Goal: Check status: Check status

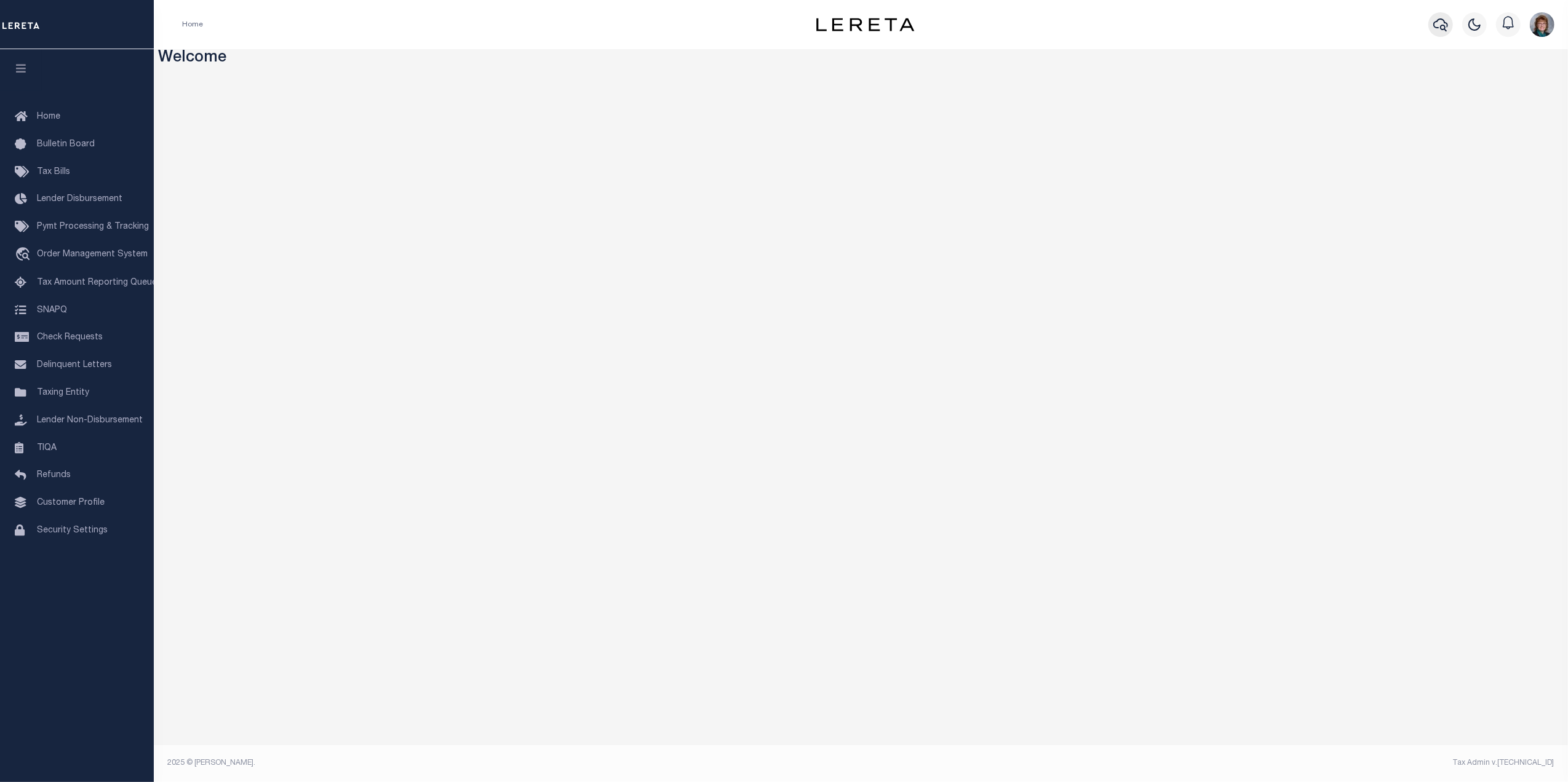
click at [1429, 27] on button "button" at bounding box center [1440, 25] width 25 height 25
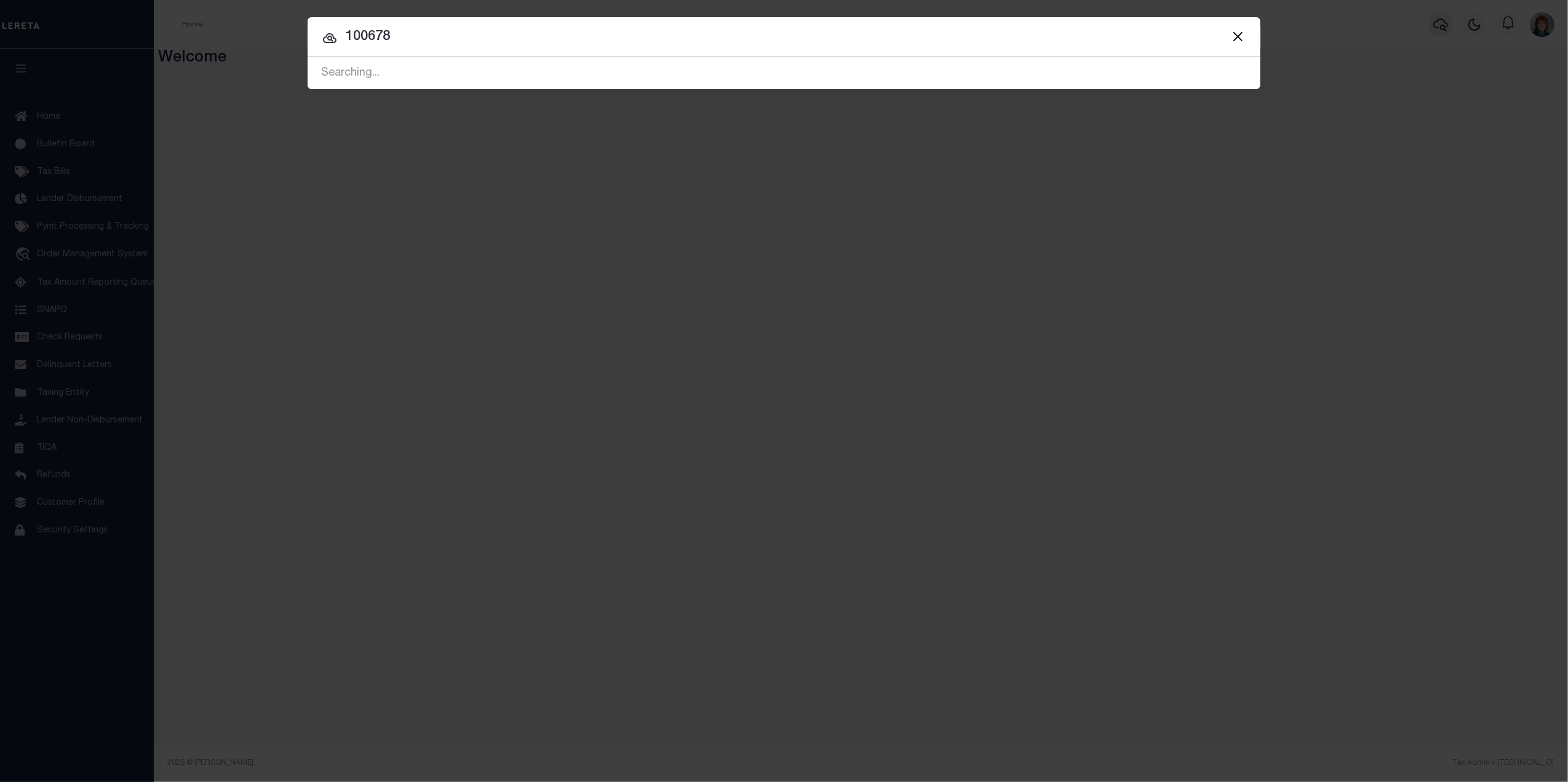
type input "100678"
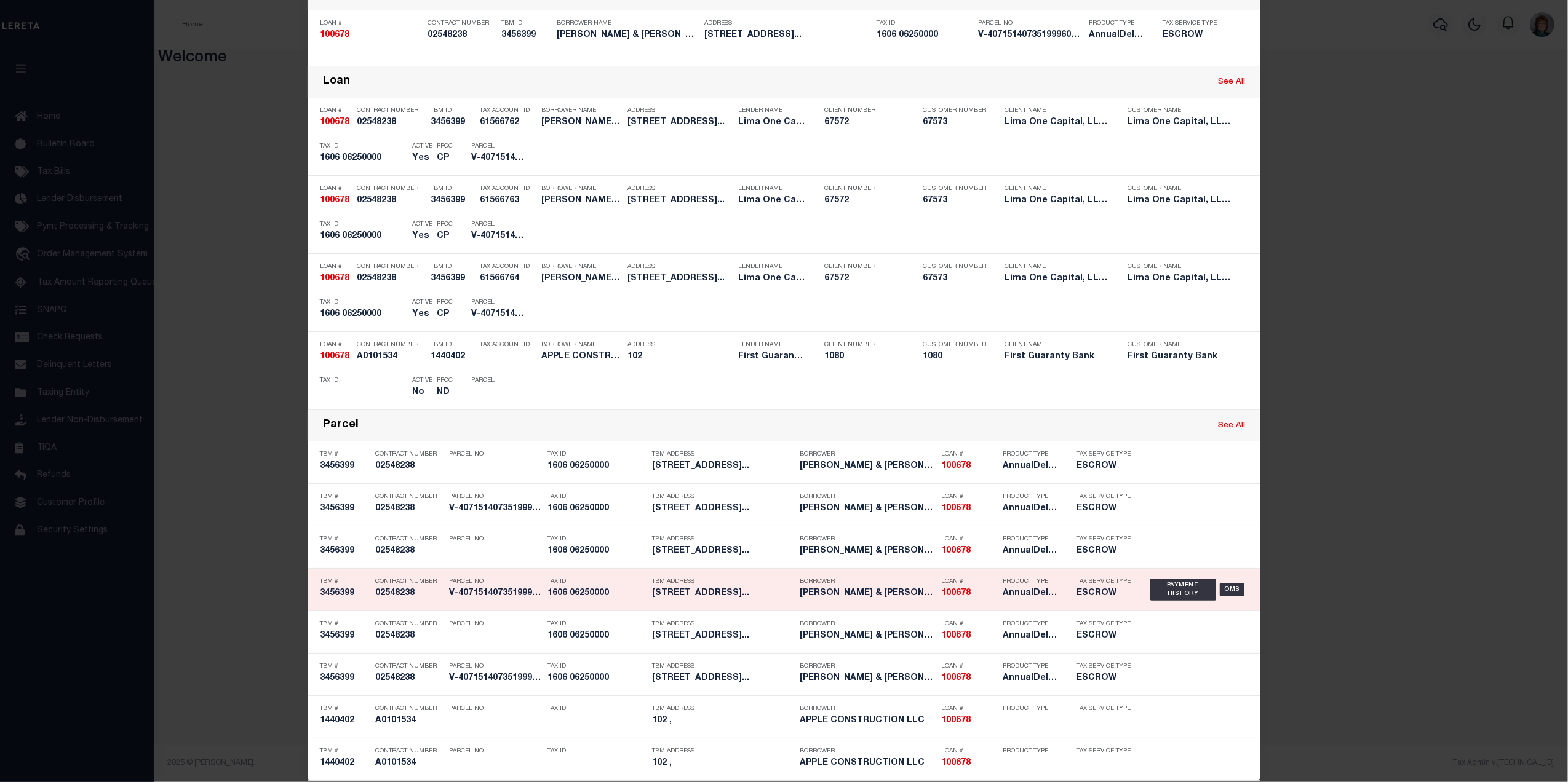
scroll to position [121, 0]
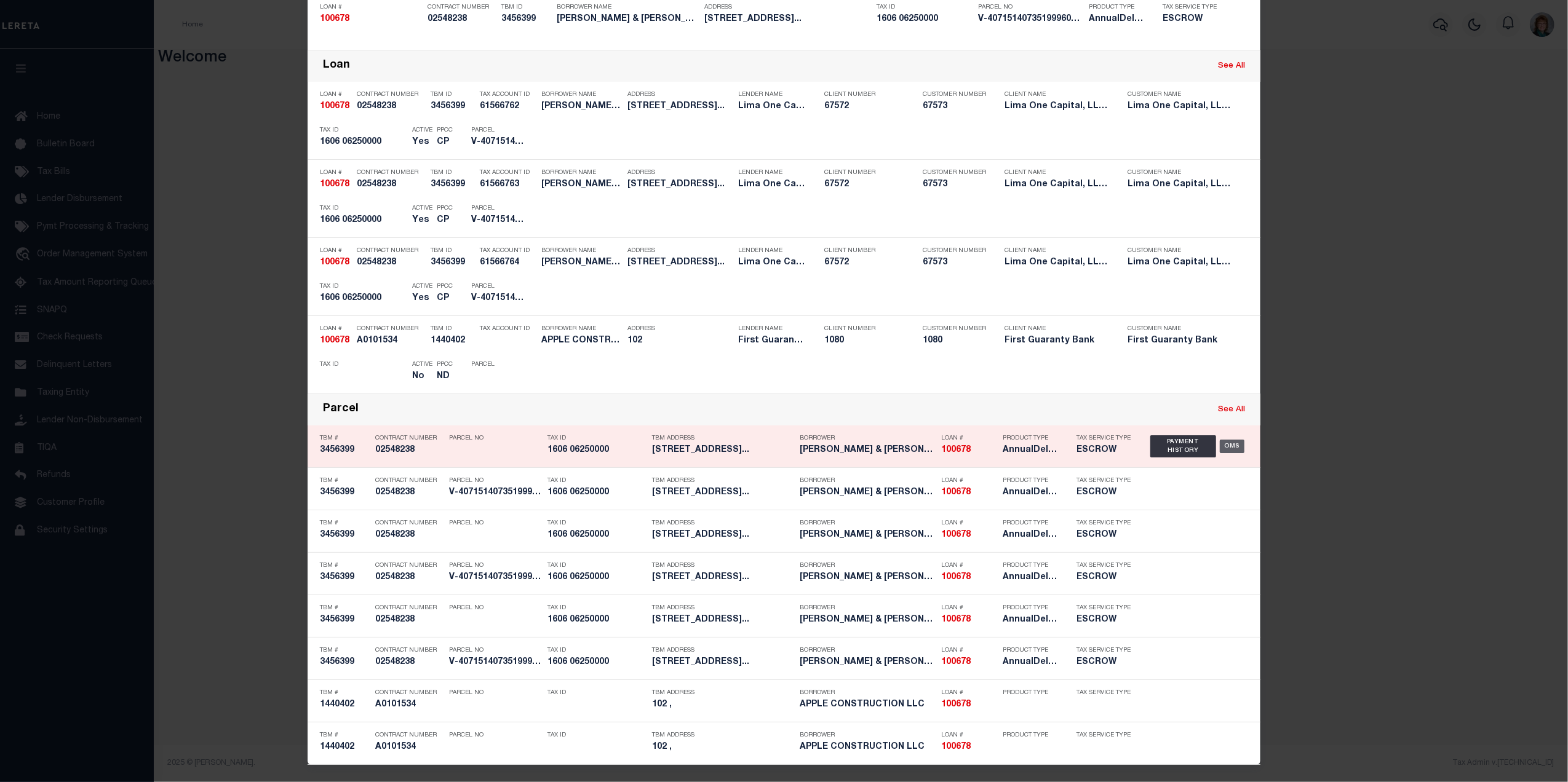
click at [1221, 443] on div "OMS" at bounding box center [1232, 446] width 25 height 14
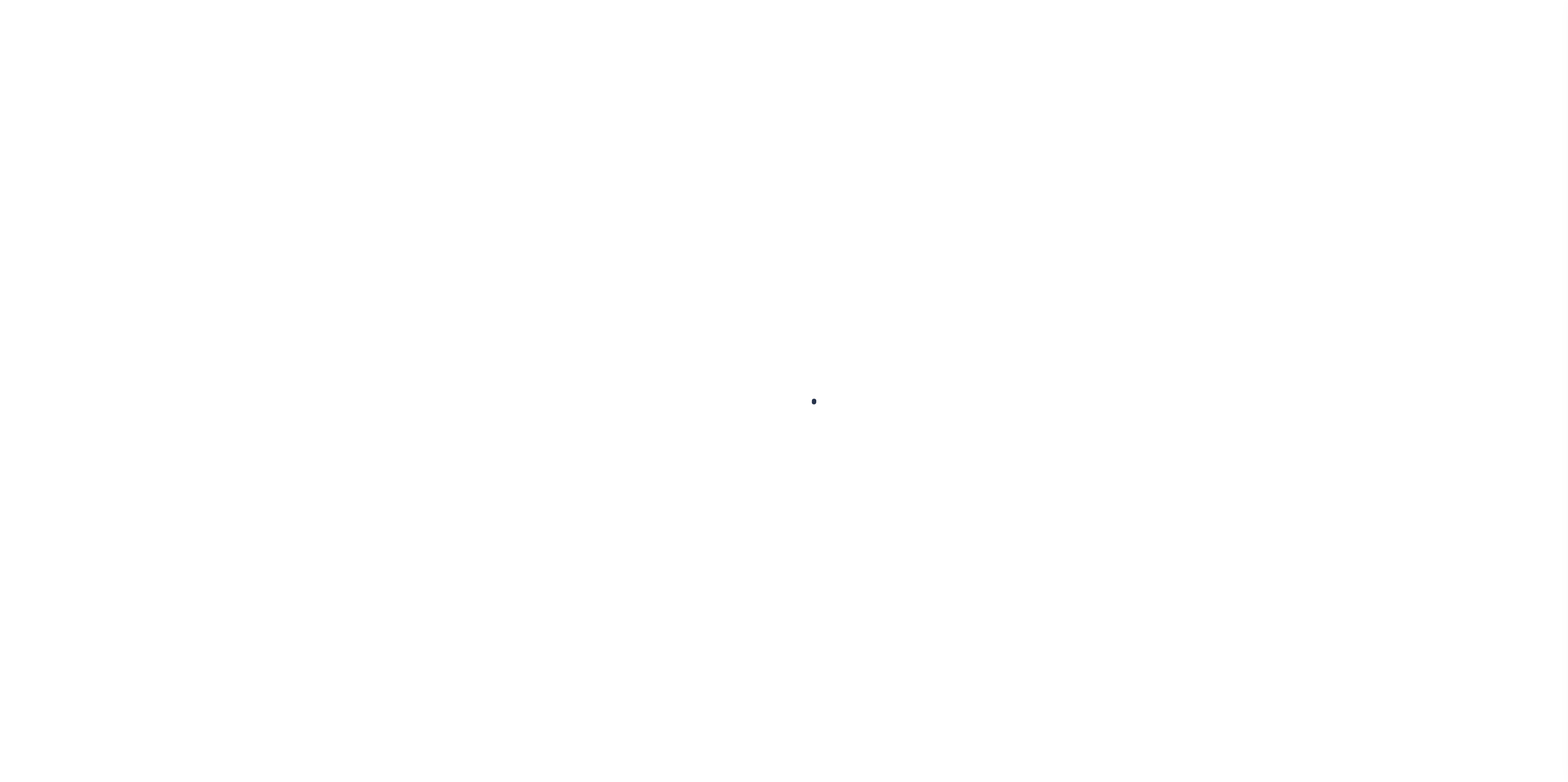
type input "100678"
type input "[PERSON_NAME] & [PERSON_NAME] PROPERTIES LLC"
select select
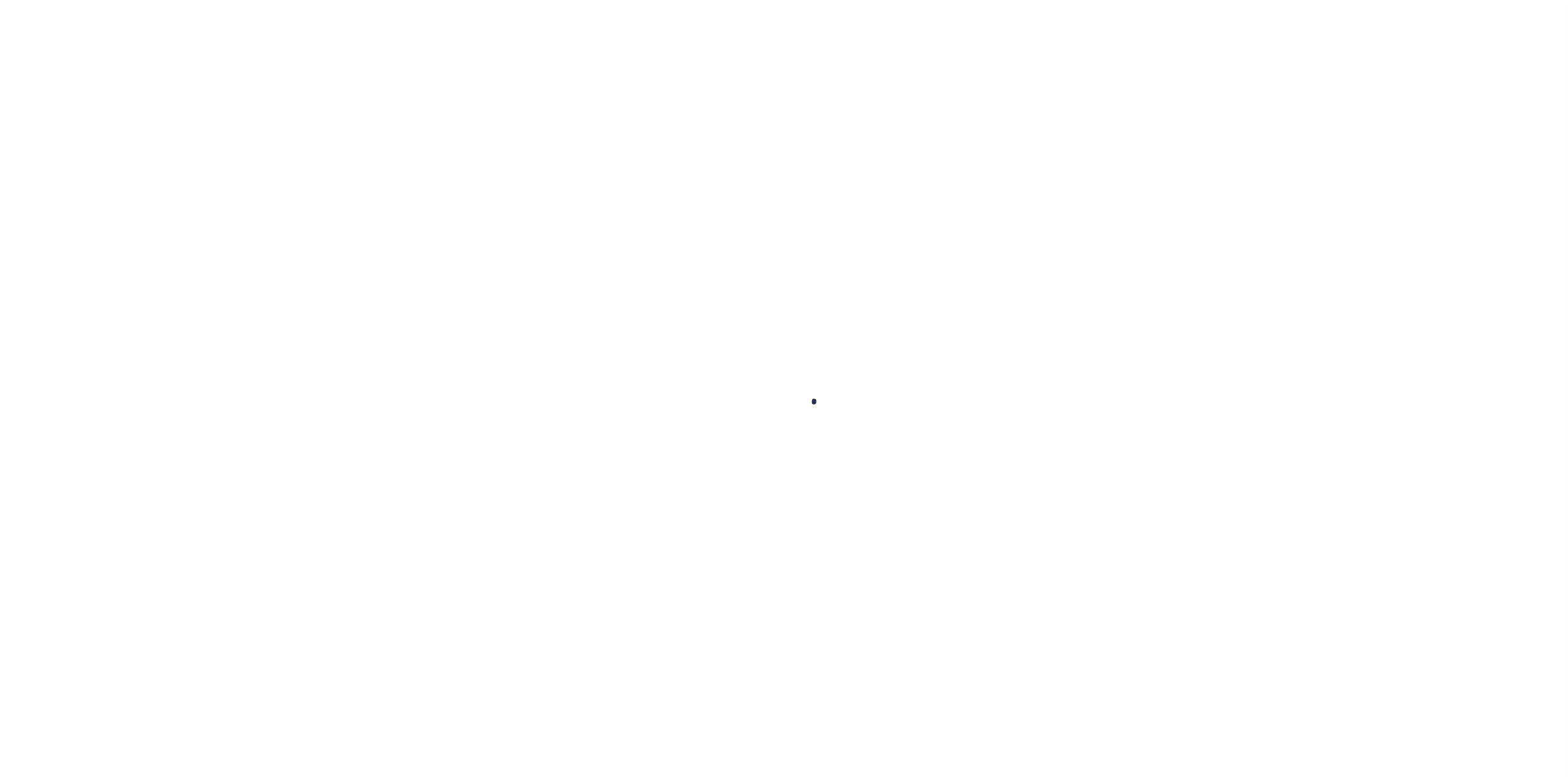
select select
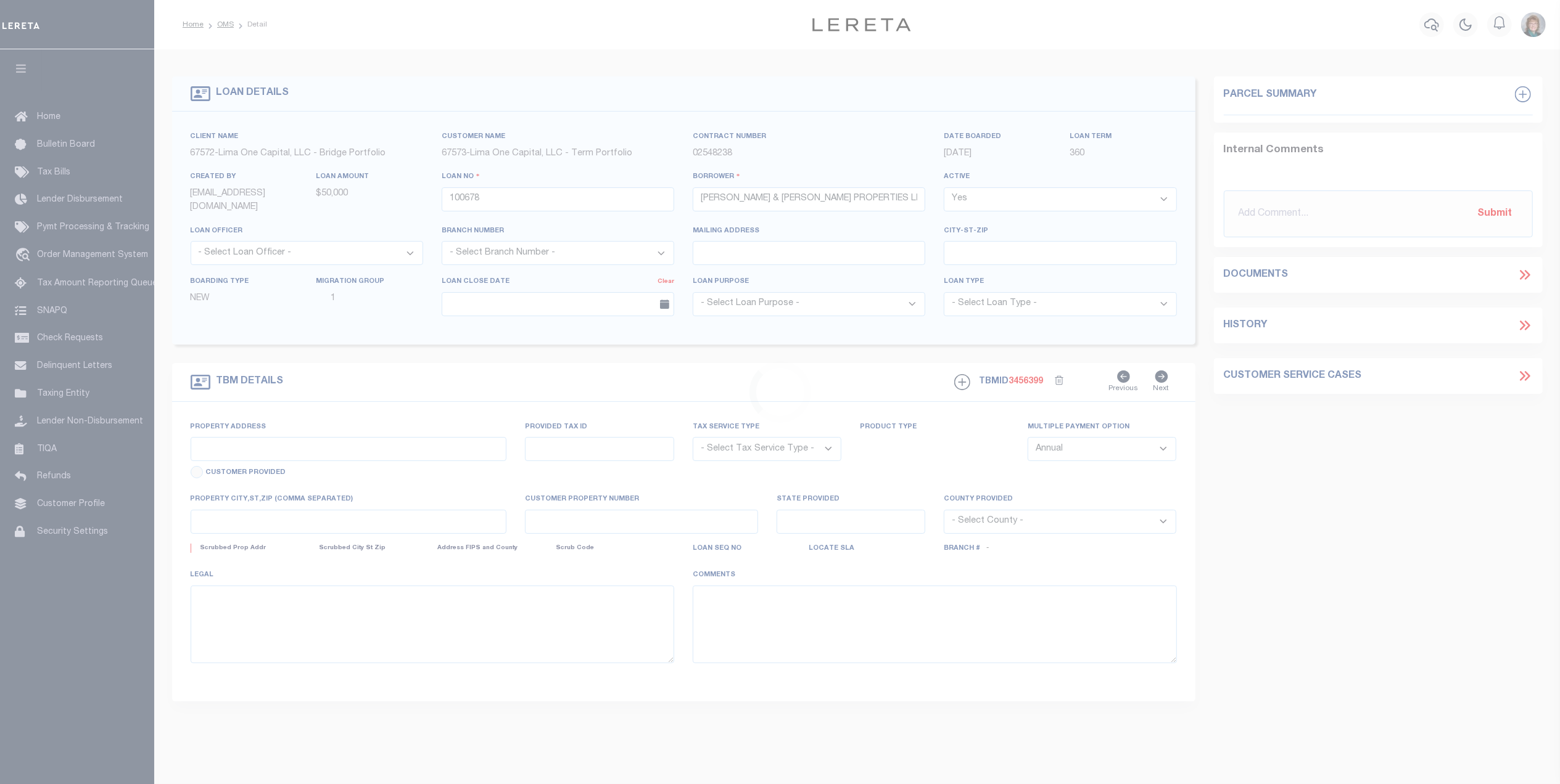
type input "[STREET_ADDRESS]"
radio input "true"
select select "Escrow"
select select
type input "[GEOGRAPHIC_DATA] PA 19320"
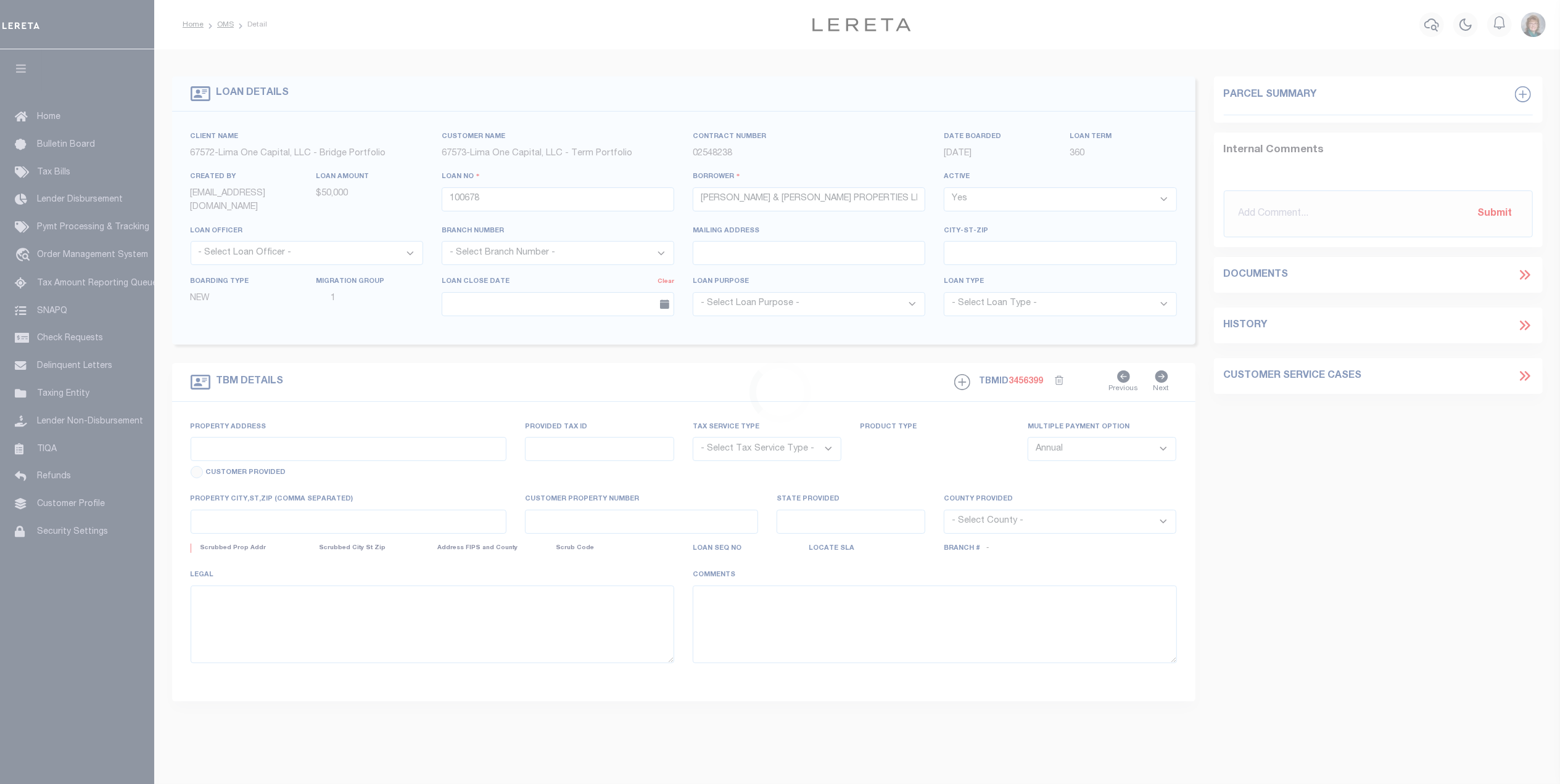
type input "100678-1"
type input "PA"
type textarea "COLLECTOR: ENTITY: PARCEL: 16"
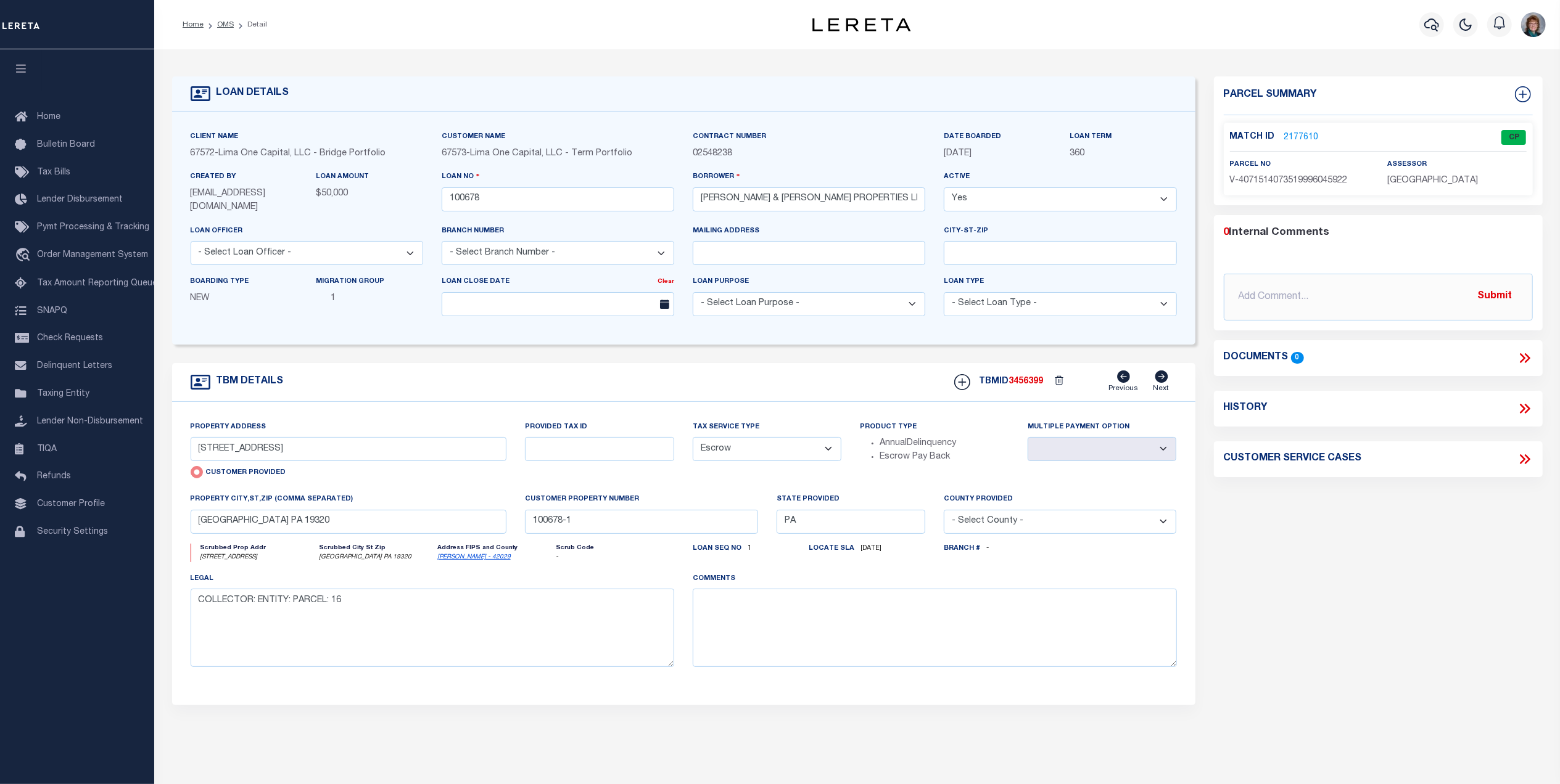
click at [1305, 137] on link "2177610" at bounding box center [1301, 137] width 35 height 13
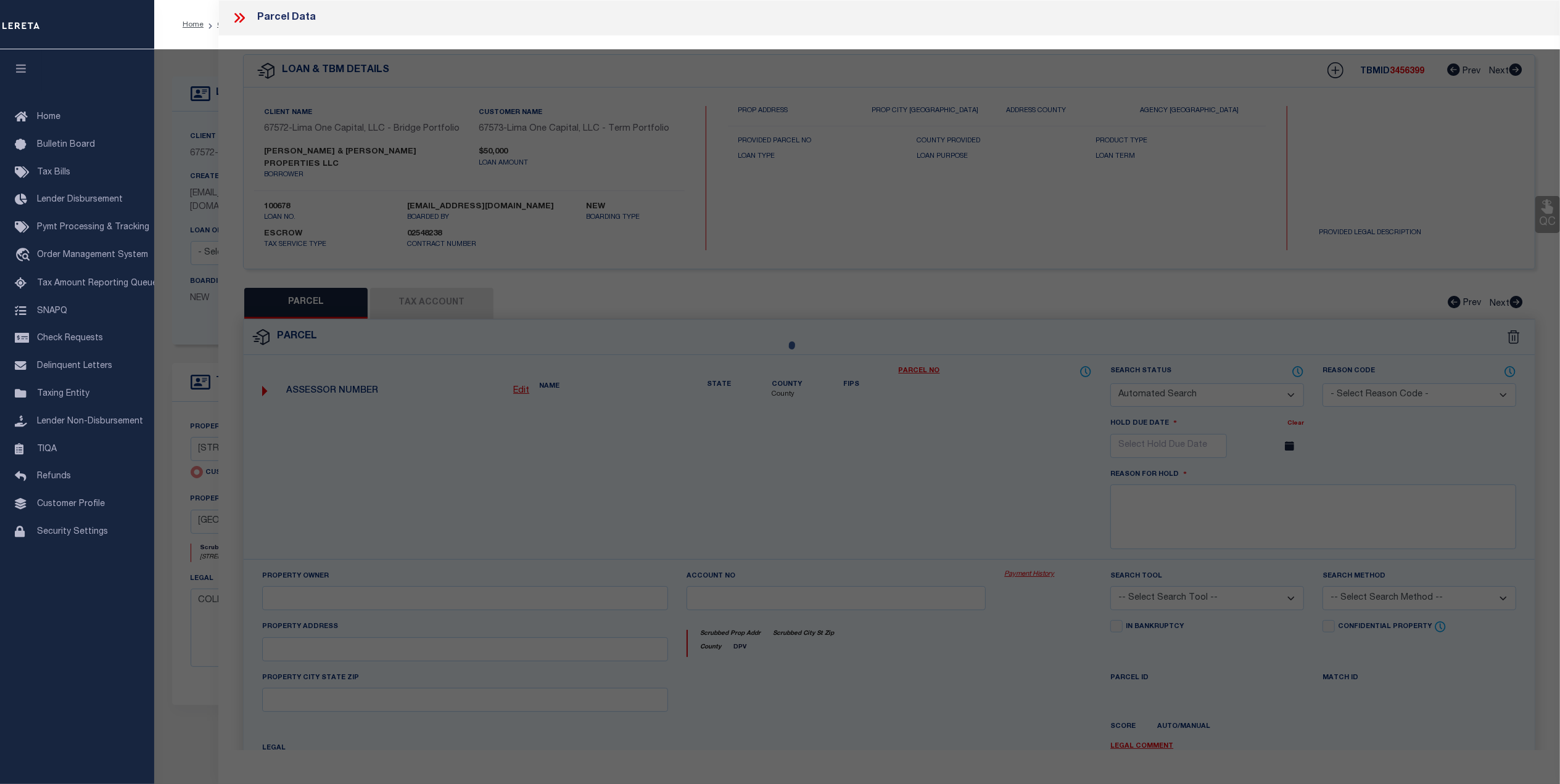
checkbox input "false"
select select "CP"
select select "AGW"
select select
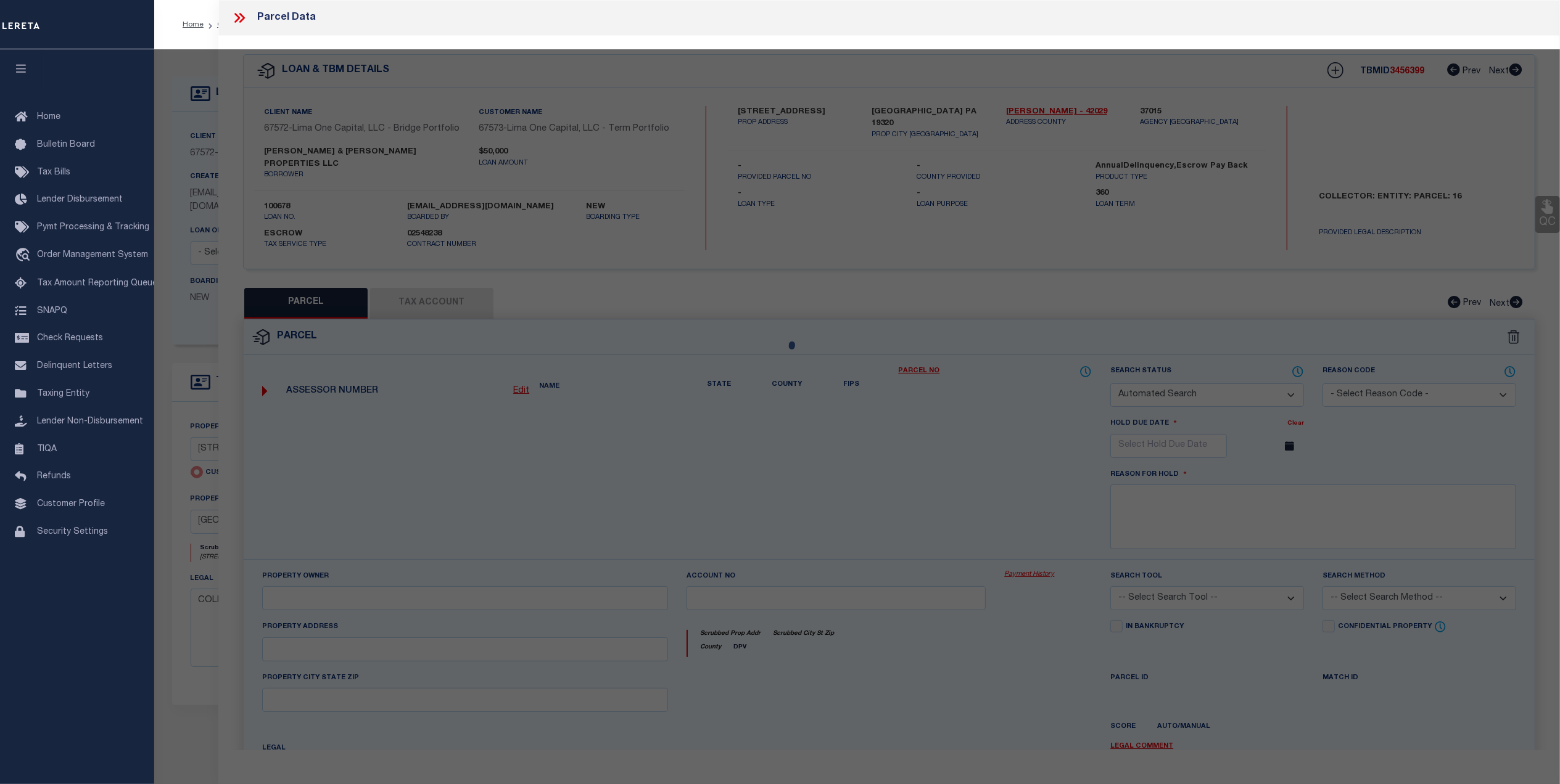
type input "[STREET_ADDRESS]"
checkbox input "false"
type input "COATESVILLE PA 19320"
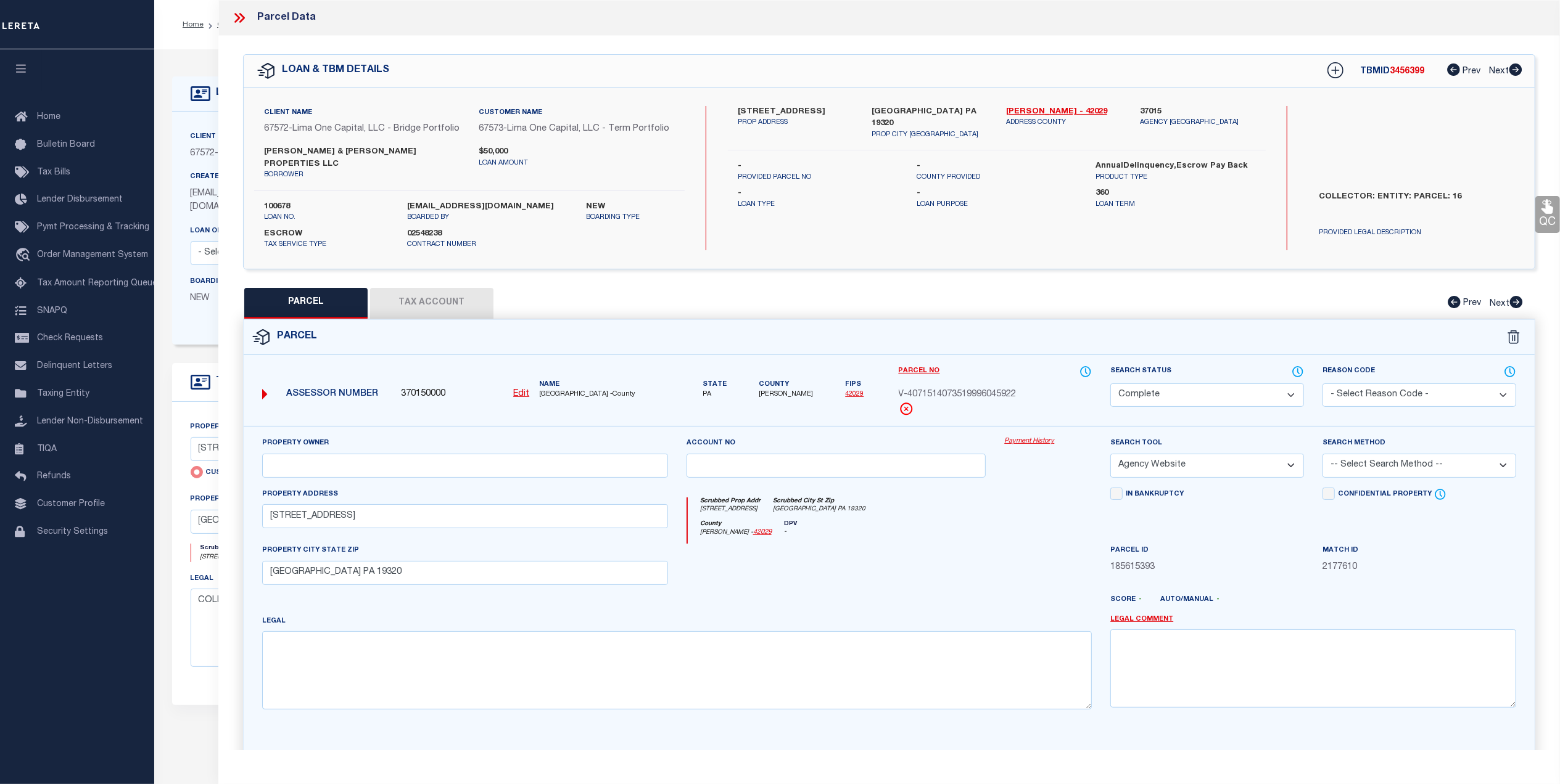
click at [428, 293] on button "Tax Account" at bounding box center [431, 303] width 124 height 31
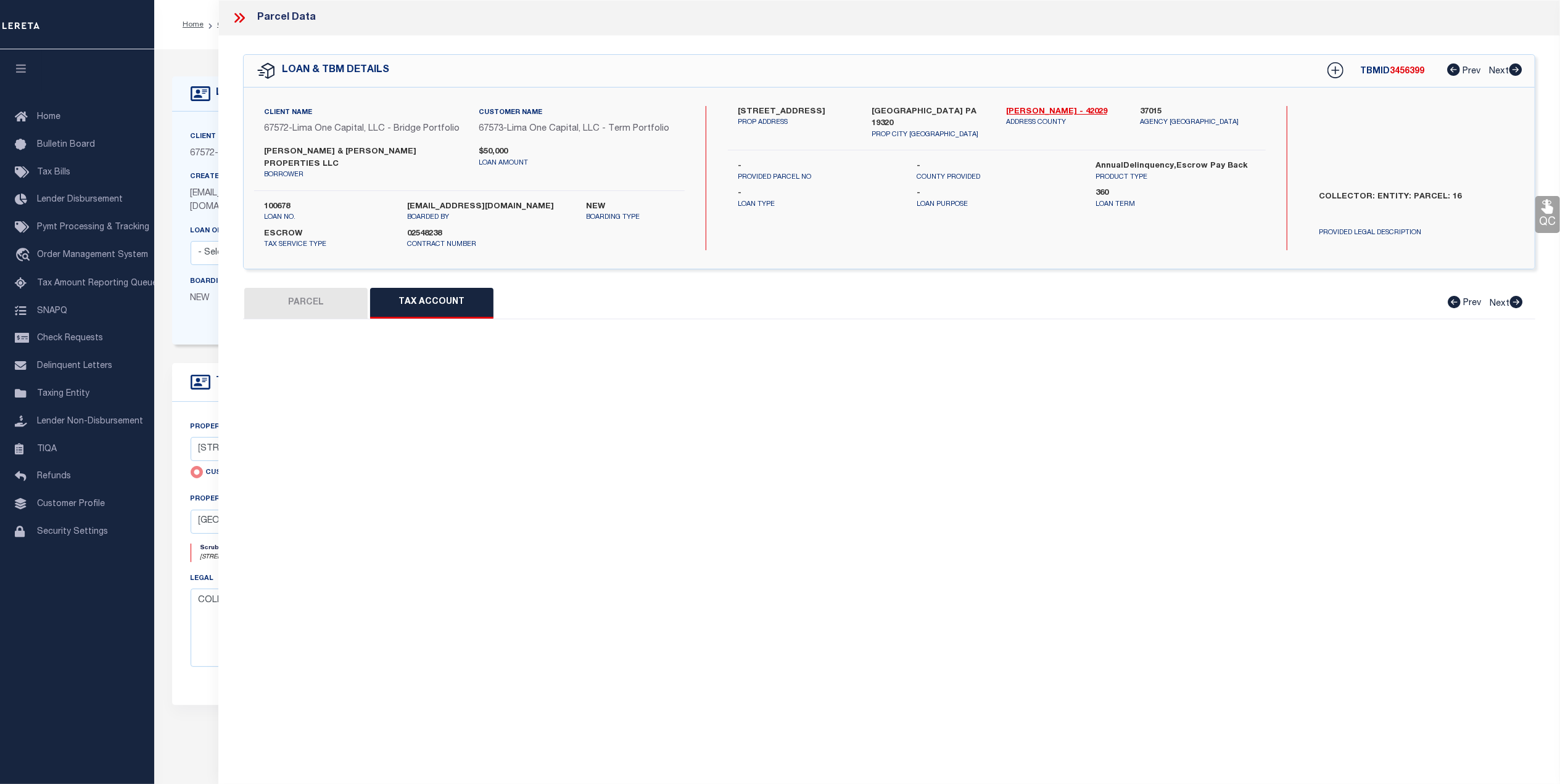
select select "100"
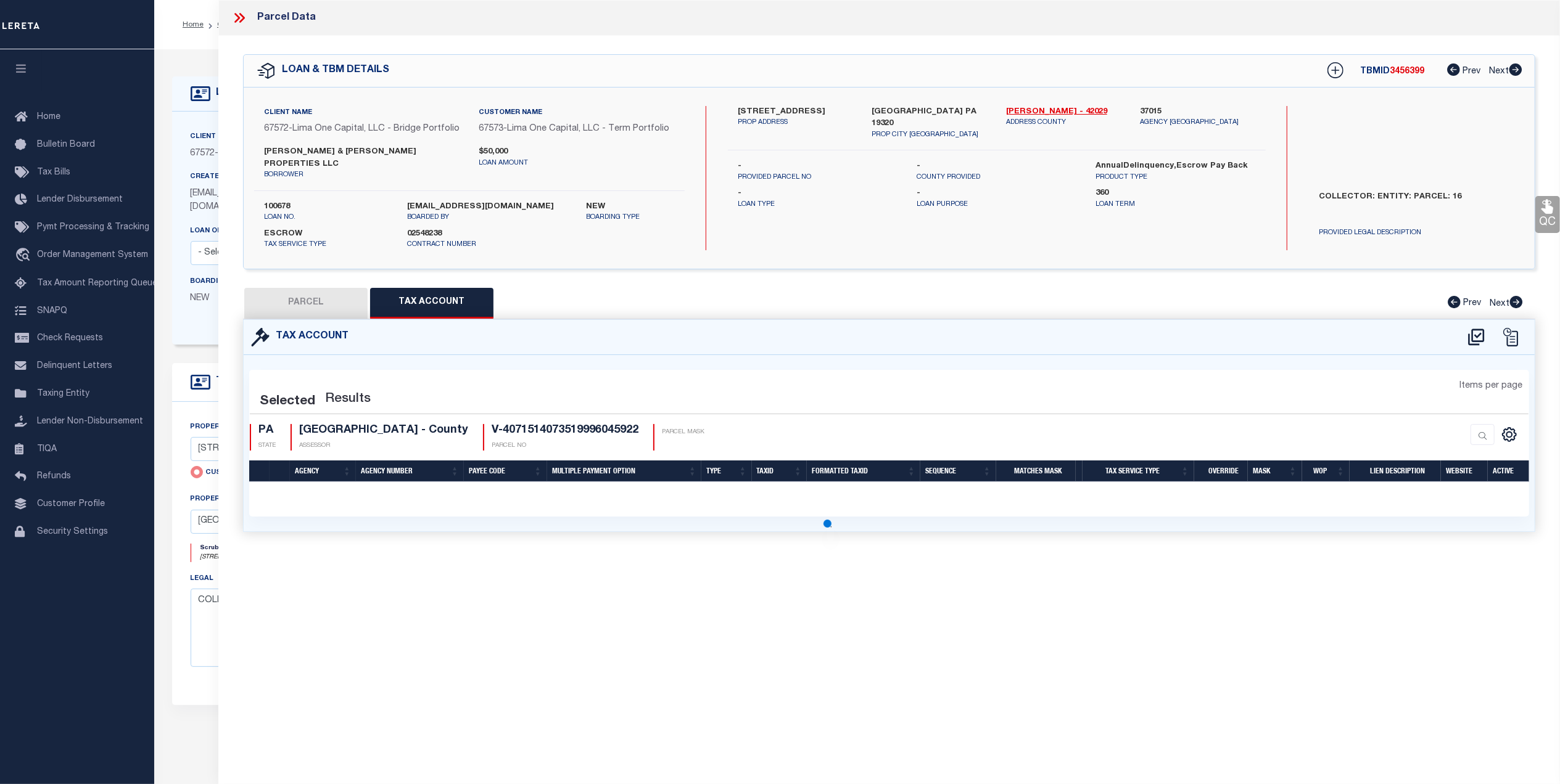
select select "100"
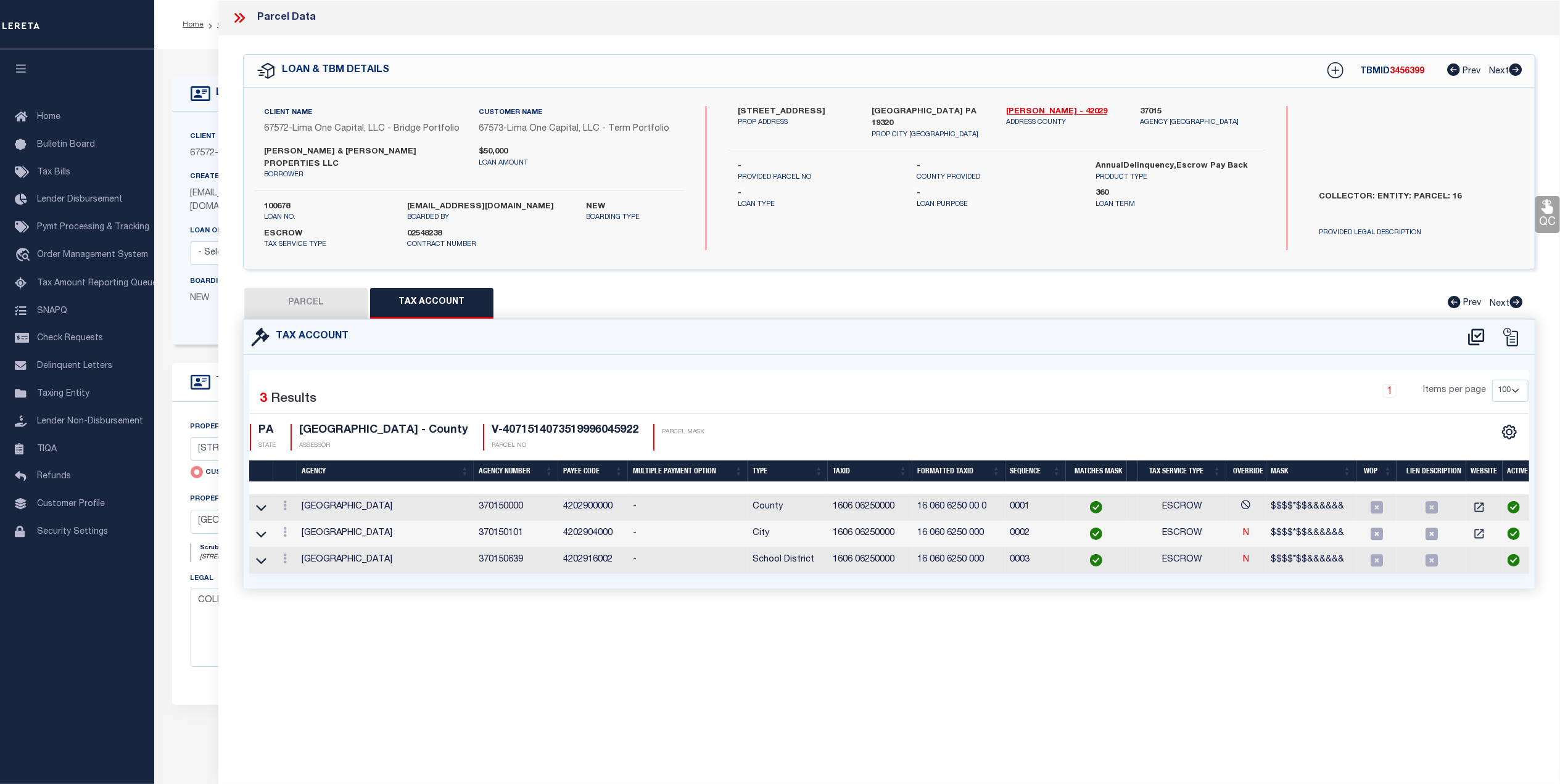
click at [304, 289] on button "PARCEL" at bounding box center [306, 303] width 124 height 31
select select "AS"
select select
checkbox input "false"
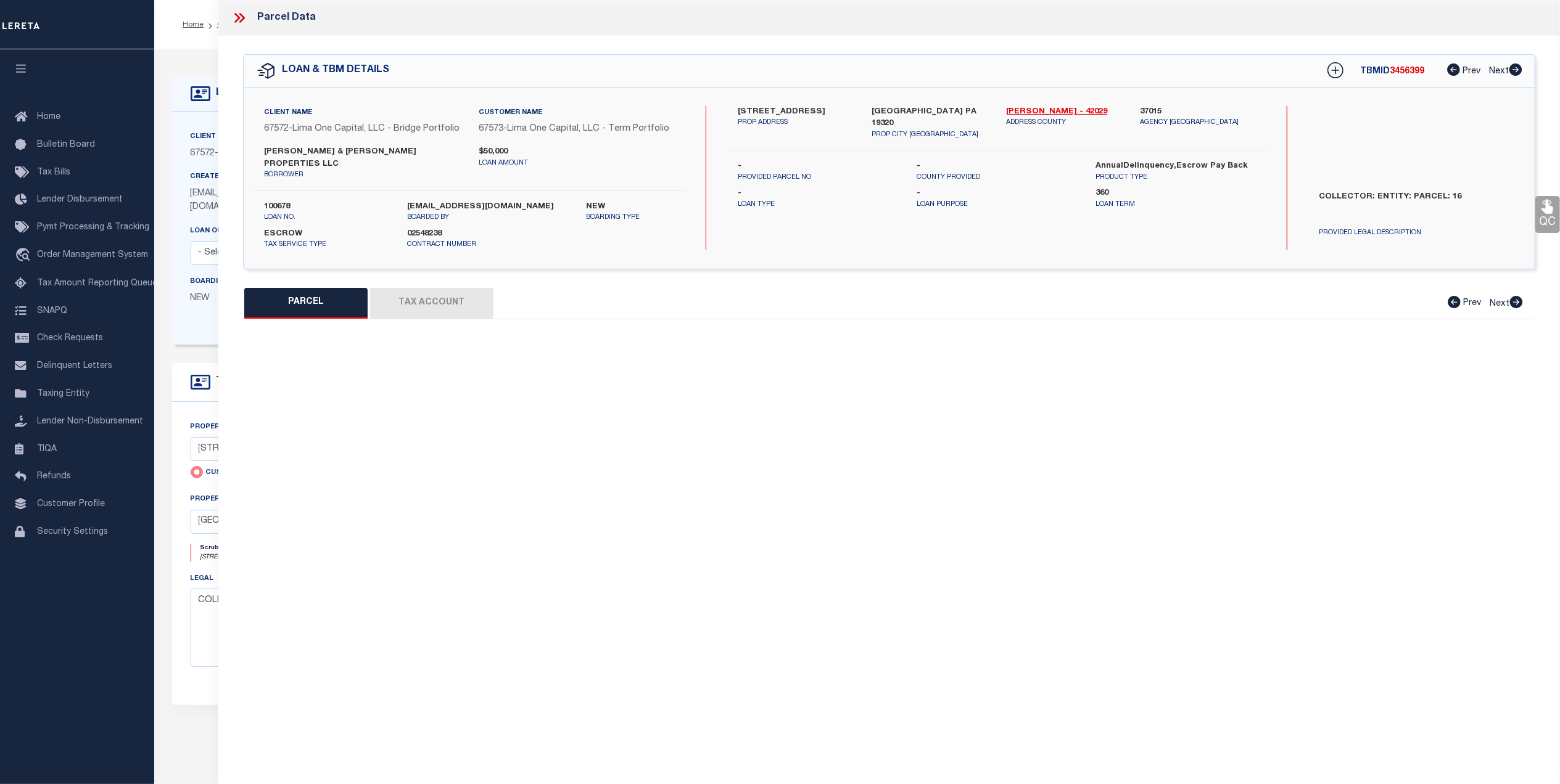
select select "CP"
select select "AGW"
select select
type input "[STREET_ADDRESS]"
checkbox input "false"
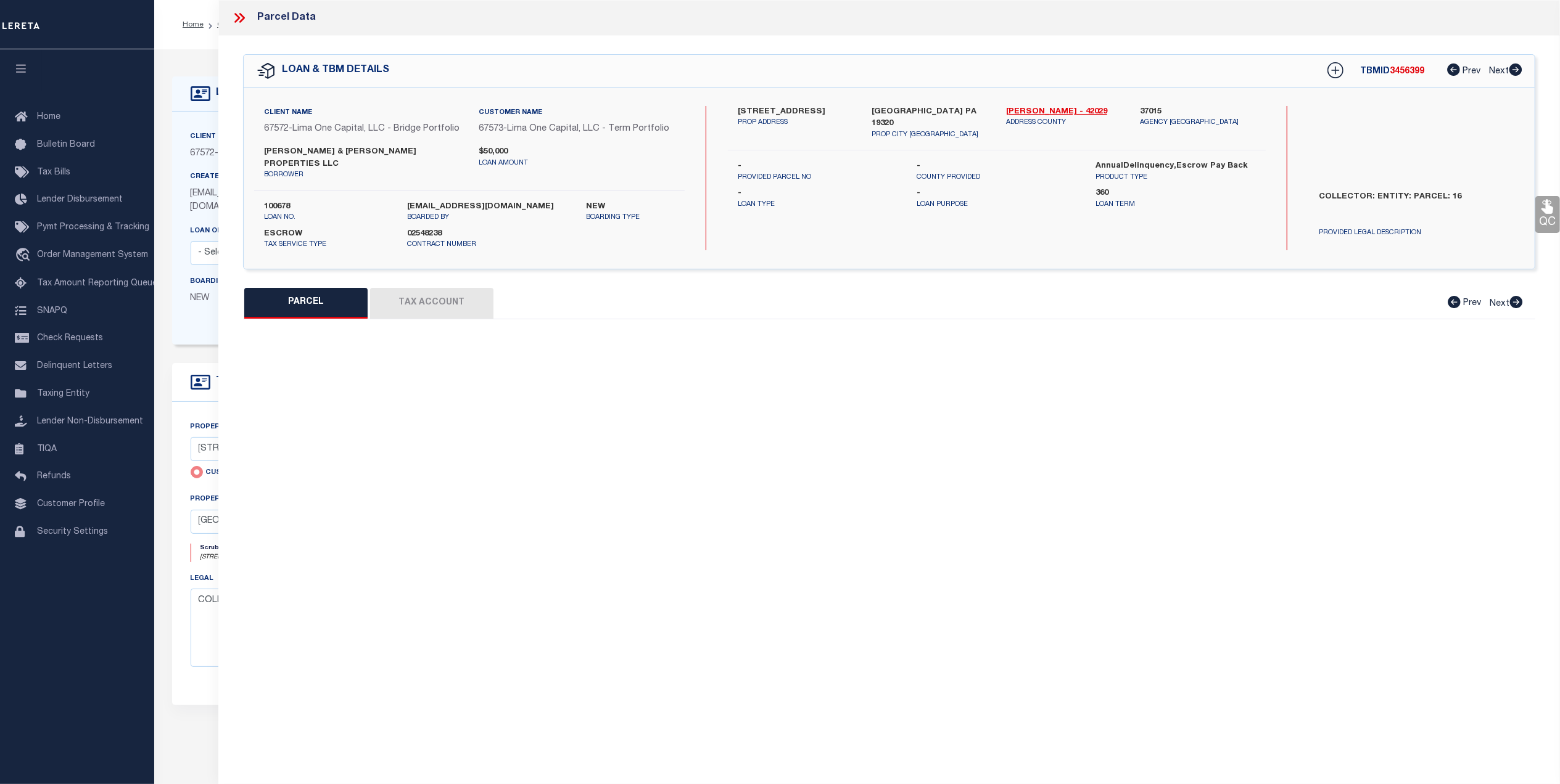
type input "COATESVILLE PA 19320"
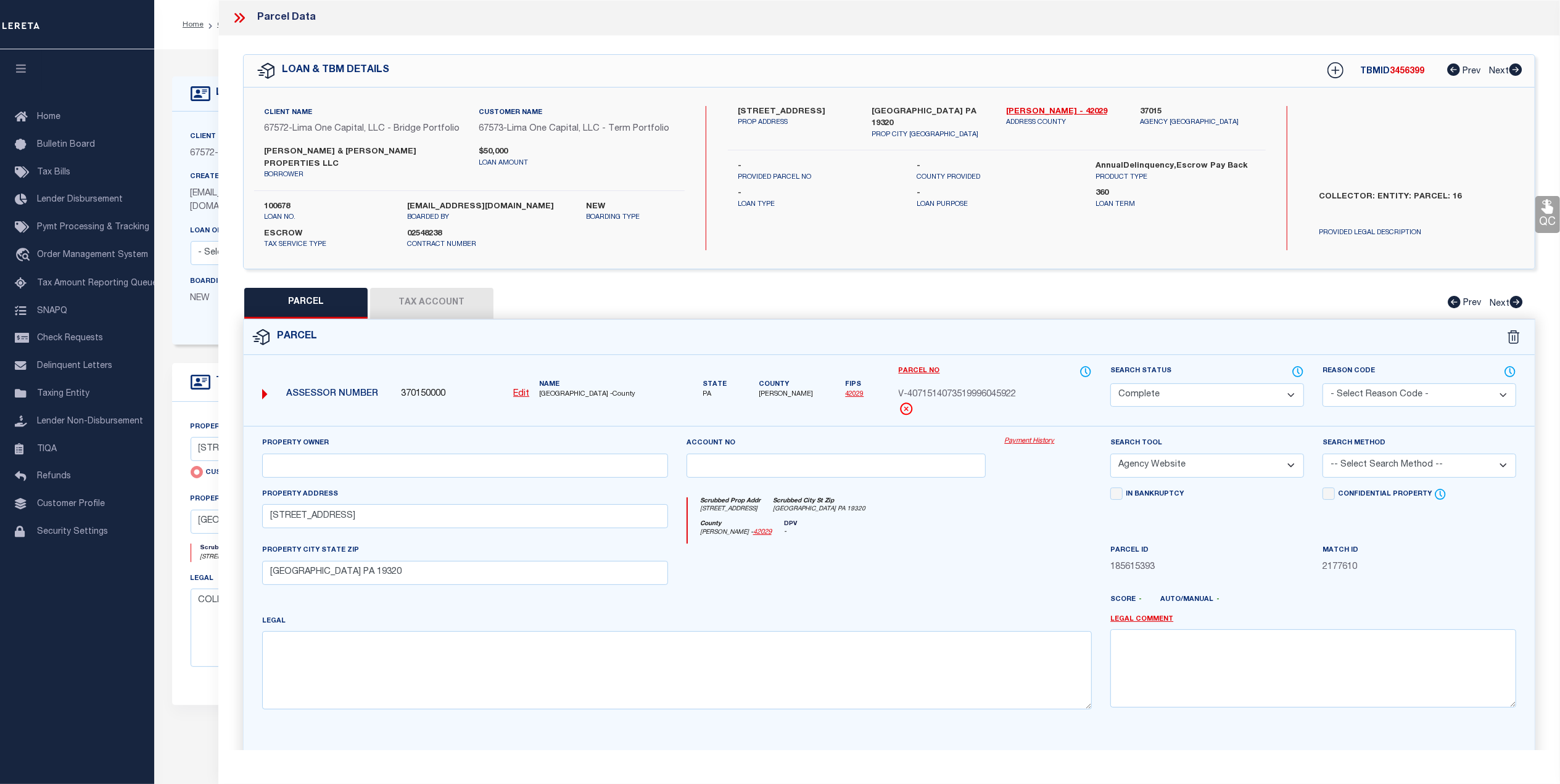
click at [1023, 437] on link "Payment History" at bounding box center [1047, 442] width 87 height 11
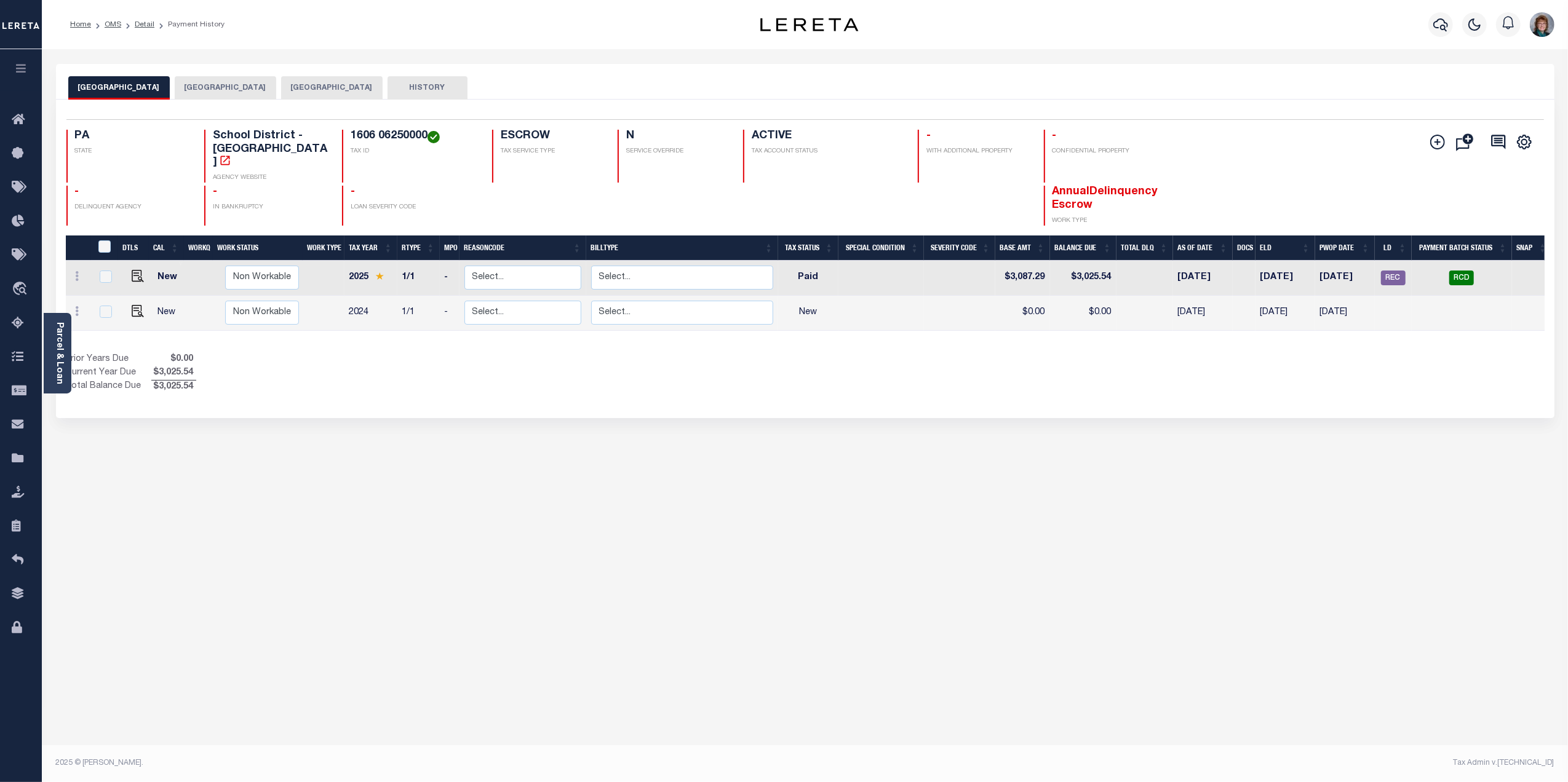
click at [268, 90] on button "COATESVILLE CITY" at bounding box center [226, 88] width 102 height 23
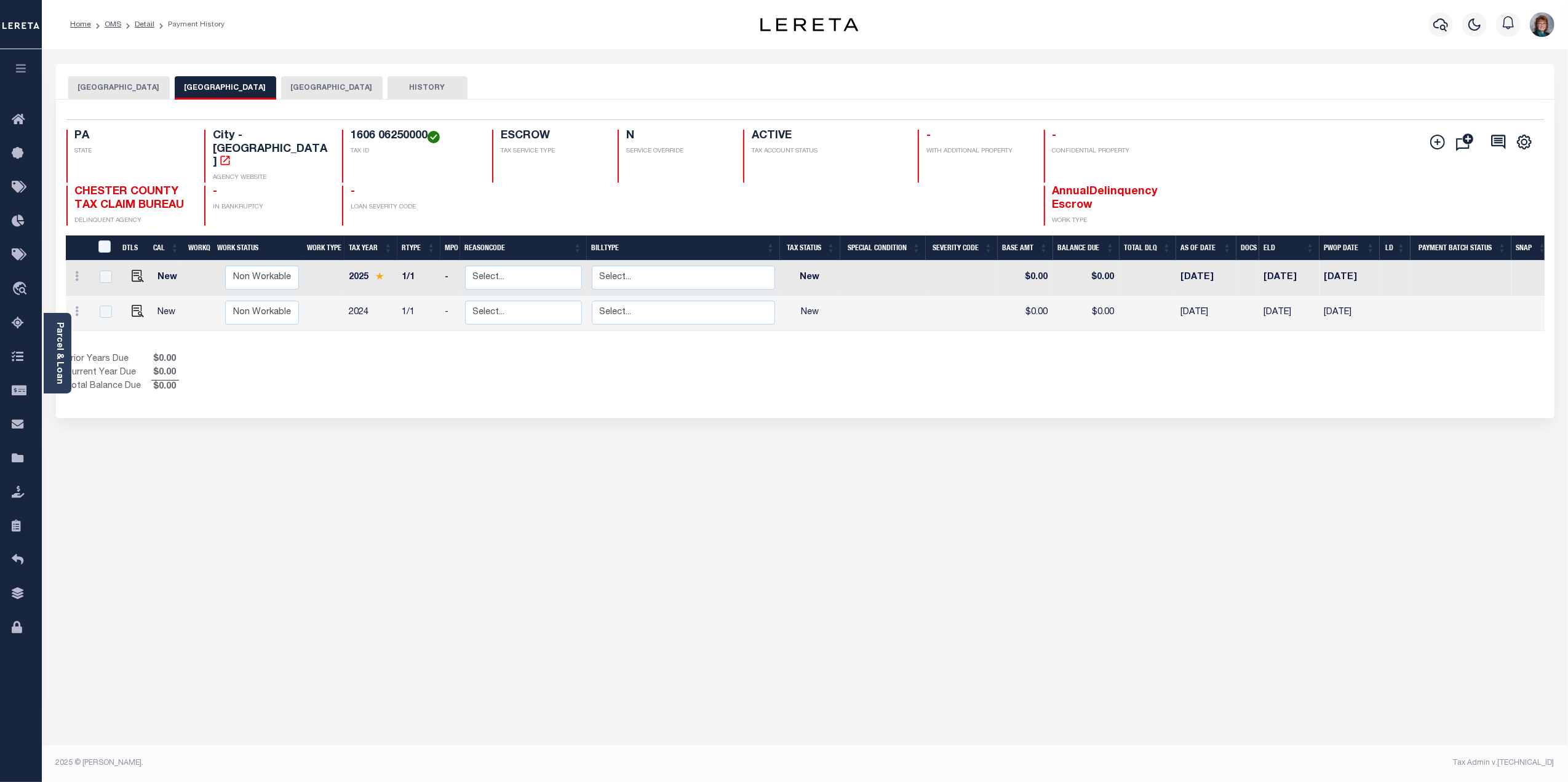
click at [367, 89] on button "[GEOGRAPHIC_DATA]" at bounding box center [332, 88] width 102 height 23
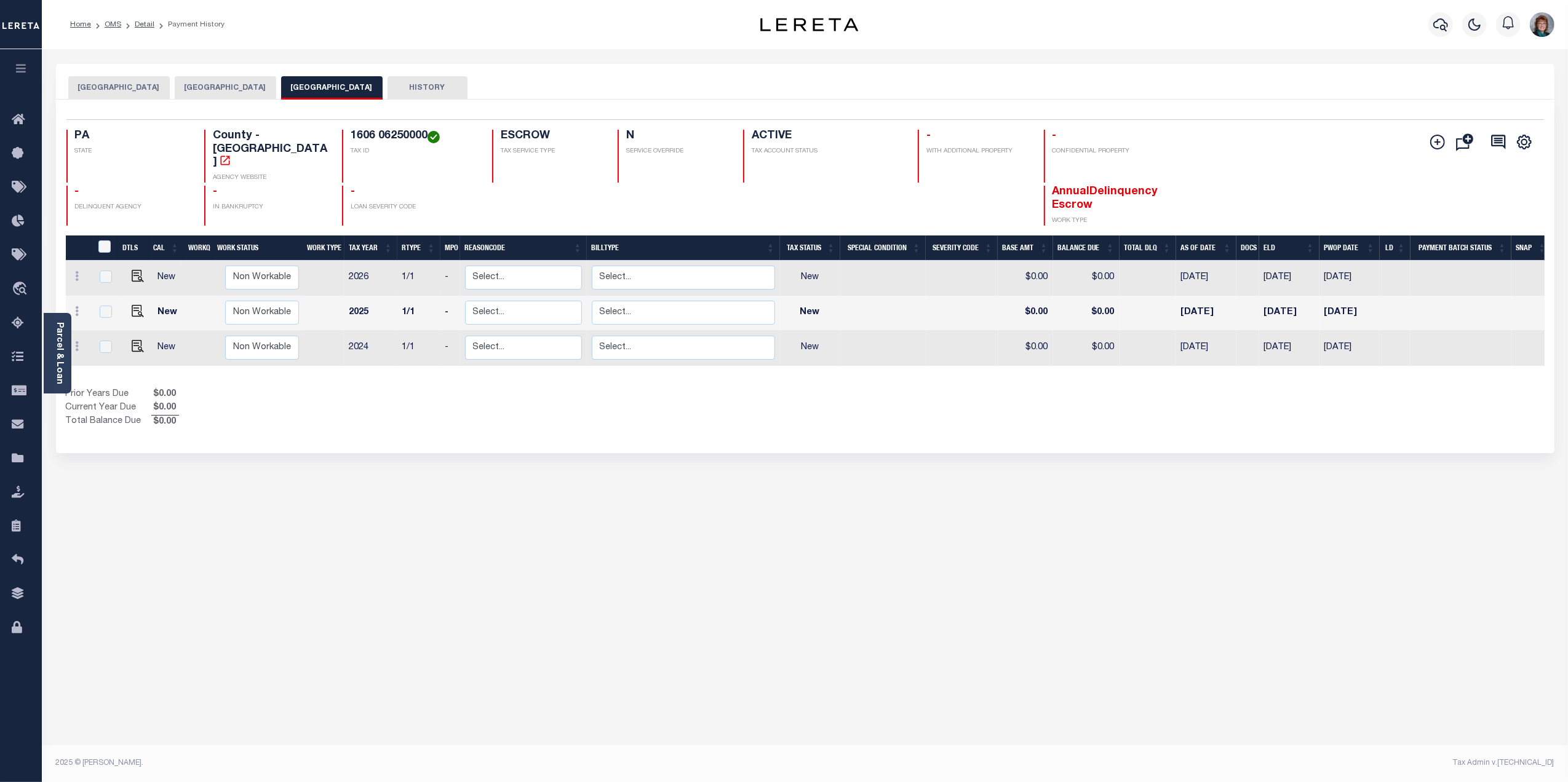
click at [170, 95] on button "COATESVILLE AREA SCHOOL DISTRICT" at bounding box center [119, 88] width 102 height 23
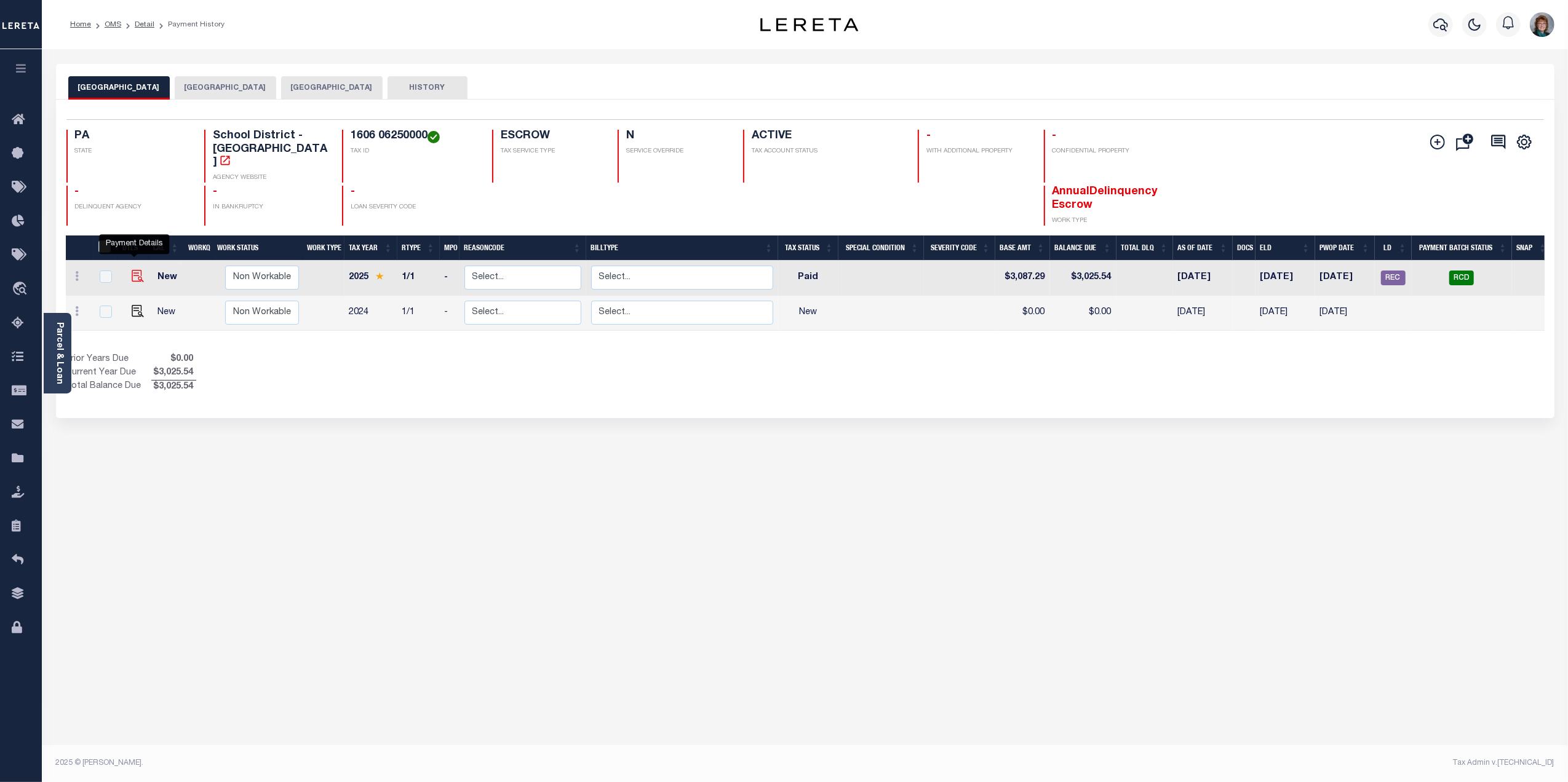
click at [132, 270] on img "" at bounding box center [138, 276] width 12 height 12
checkbox input "true"
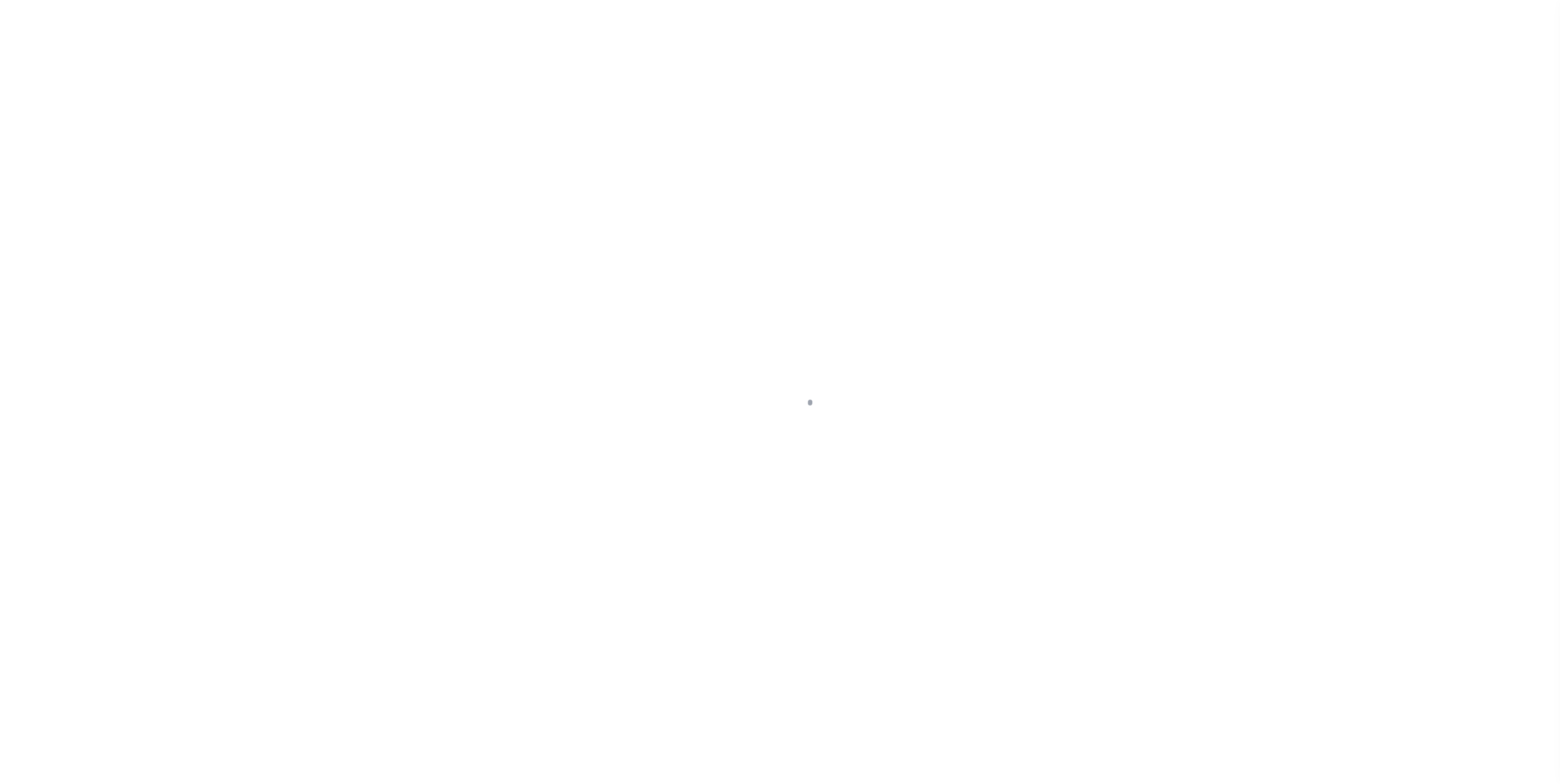
select select "PYD"
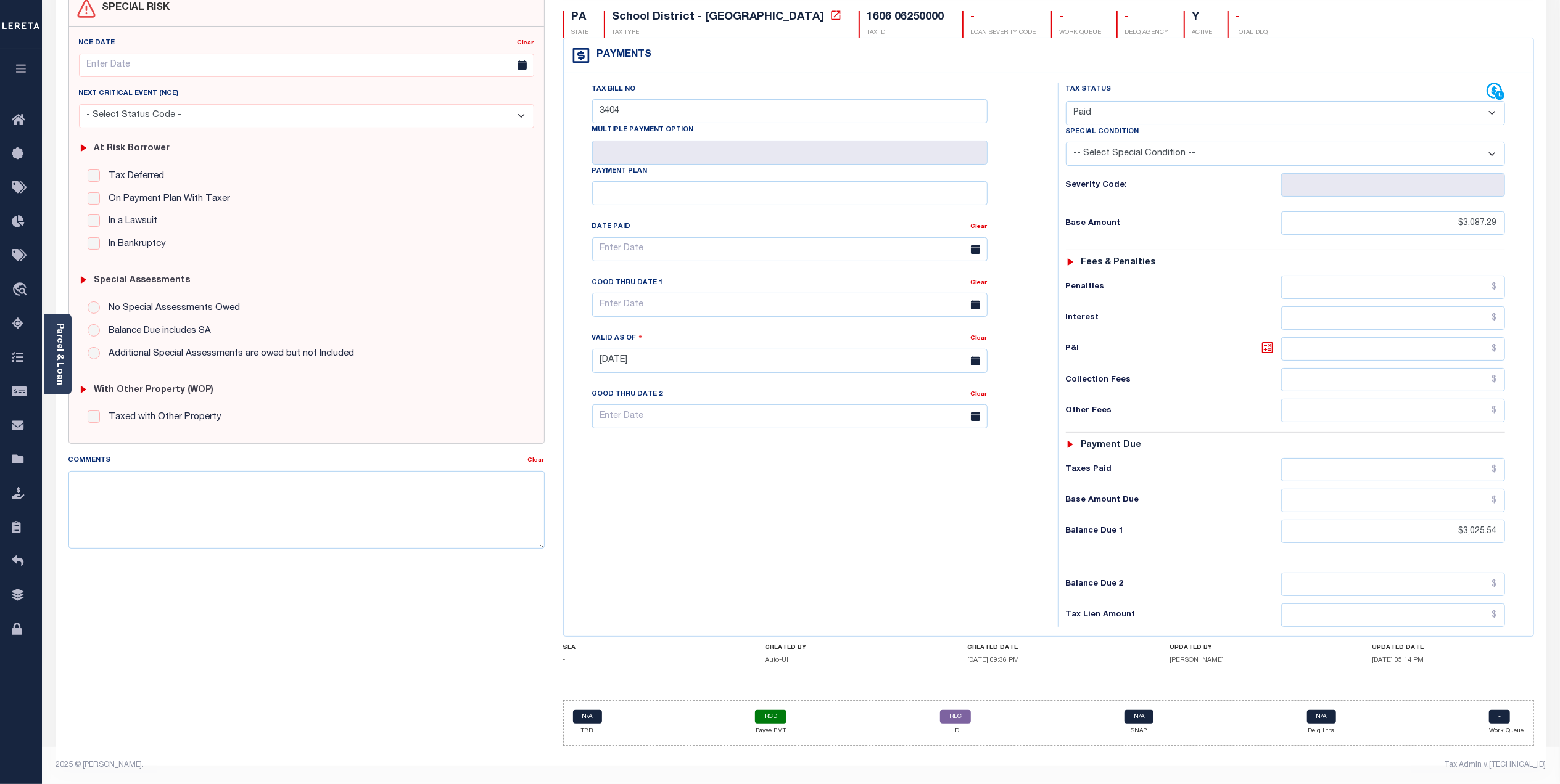
scroll to position [130, 0]
click at [16, 220] on icon at bounding box center [22, 222] width 20 height 15
